Goal: Task Accomplishment & Management: Use online tool/utility

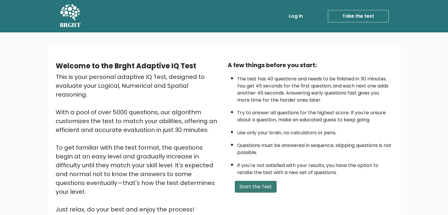
click at [251, 184] on button "Start the Test" at bounding box center [256, 187] width 42 height 12
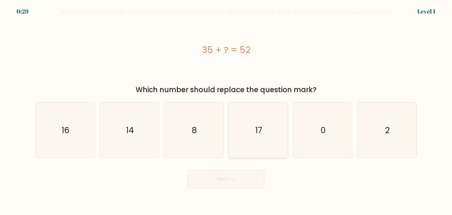
click at [257, 138] on icon "17" at bounding box center [257, 129] width 55 height 55
click at [226, 110] on input "d. 17" at bounding box center [226, 108] width 0 height 3
radio input "true"
click at [227, 181] on button "Next" at bounding box center [226, 179] width 77 height 19
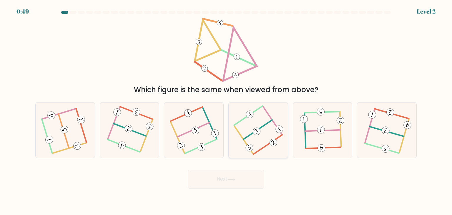
click at [271, 145] on icon at bounding box center [258, 130] width 43 height 44
click at [226, 110] on input "d." at bounding box center [226, 108] width 0 height 3
radio input "true"
click at [215, 179] on button "Next" at bounding box center [226, 179] width 77 height 19
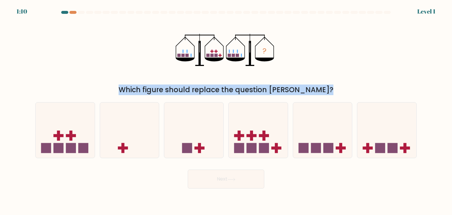
drag, startPoint x: 452, startPoint y: 72, endPoint x: 452, endPoint y: 156, distance: 83.3
click at [452, 156] on form at bounding box center [226, 99] width 452 height 177
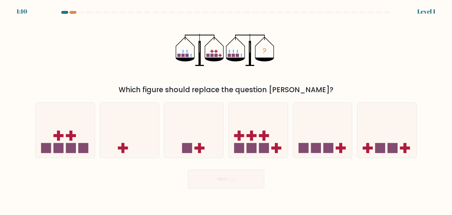
click at [452, 159] on form at bounding box center [226, 99] width 452 height 177
